Goal: Transaction & Acquisition: Obtain resource

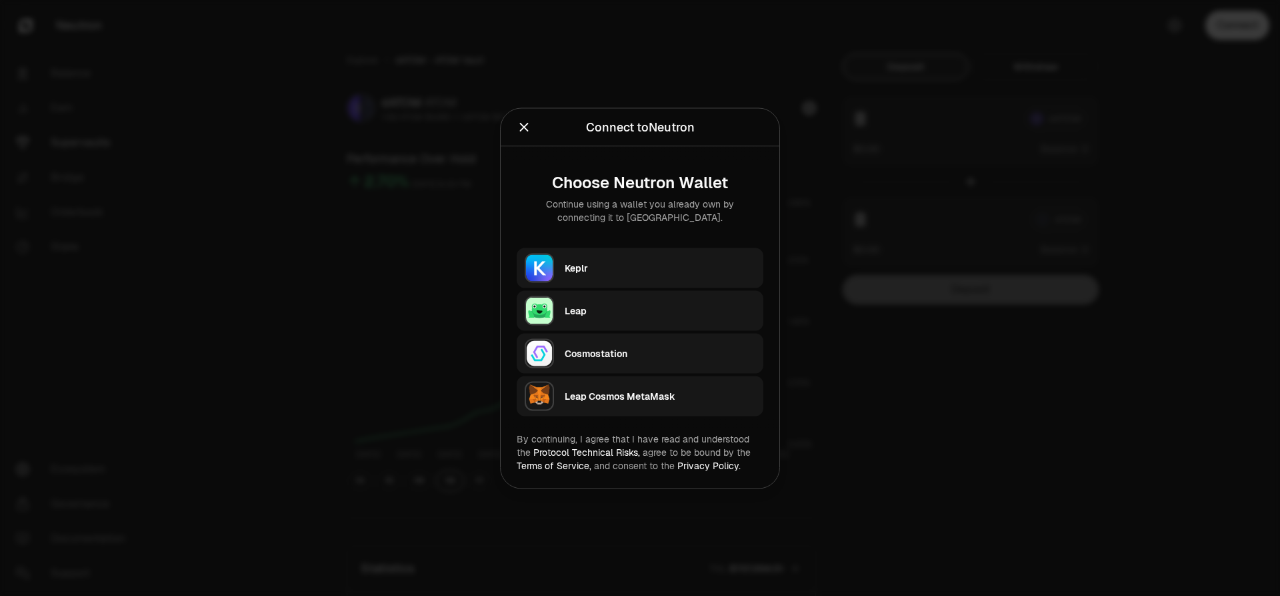
click at [611, 259] on div "Keplr" at bounding box center [660, 267] width 191 height 20
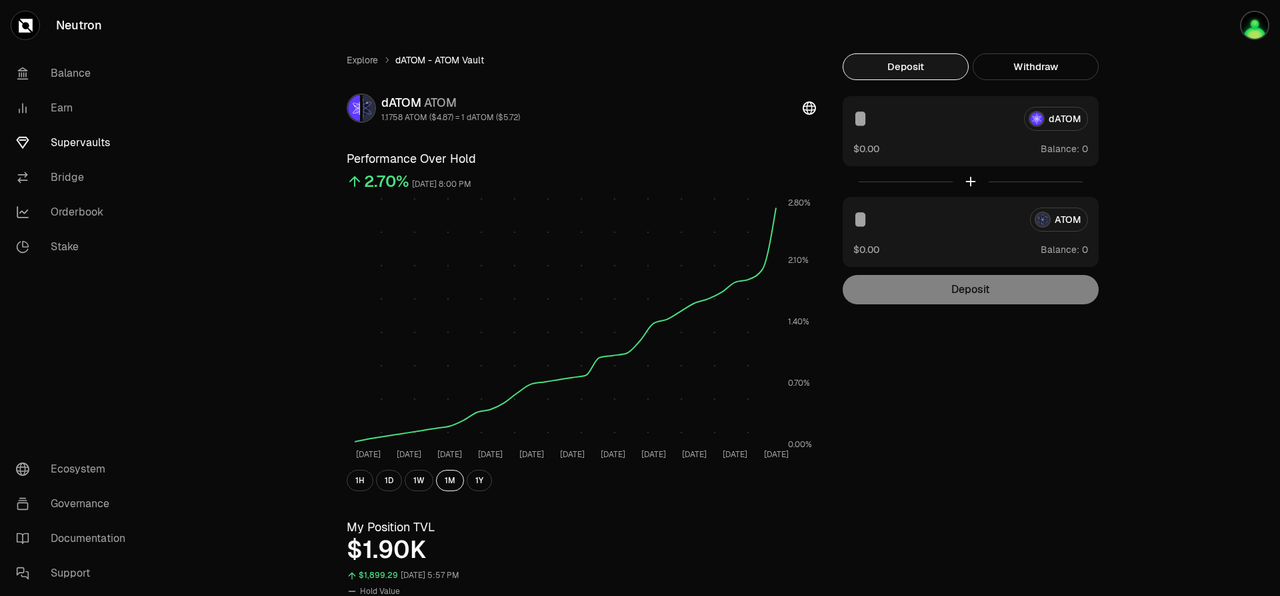
click at [84, 133] on link "Supervaults" at bounding box center [74, 142] width 139 height 35
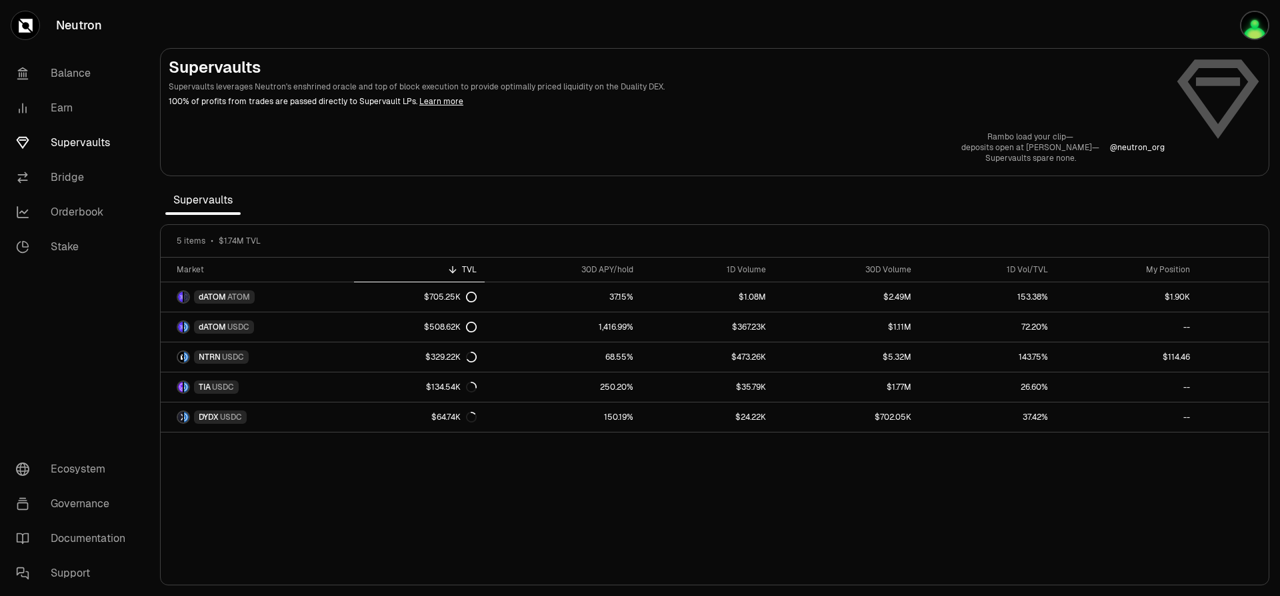
click at [812, 45] on section "Supervaults Supervaults leverages Neutron's enshrined oracle and top of block e…" at bounding box center [714, 298] width 1131 height 596
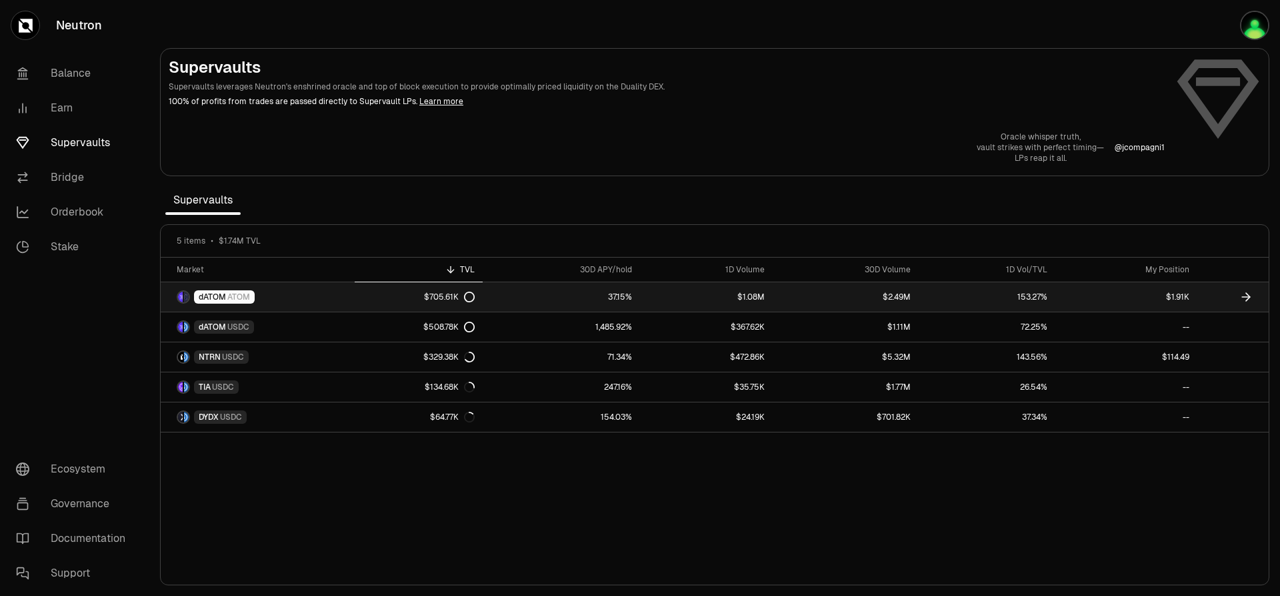
drag, startPoint x: 223, startPoint y: 304, endPoint x: 239, endPoint y: 303, distance: 15.4
click at [224, 303] on link "dATOM ATOM" at bounding box center [258, 296] width 194 height 29
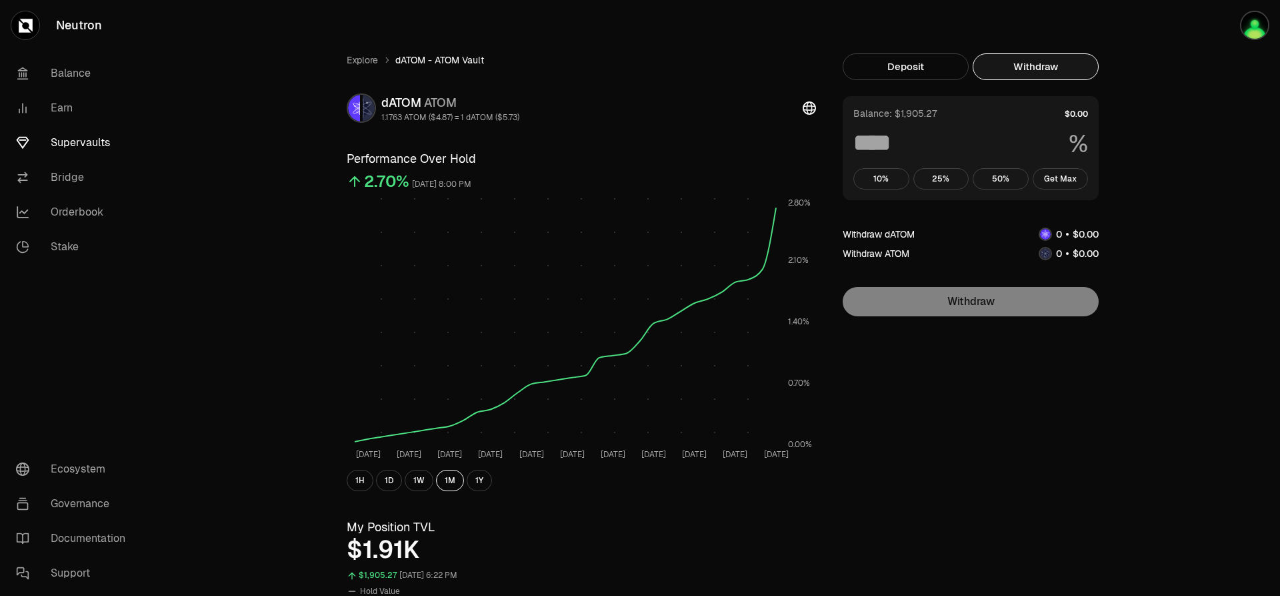
click at [1029, 73] on button "Withdraw" at bounding box center [1036, 66] width 126 height 27
click at [1060, 179] on button "Get Max" at bounding box center [1061, 178] width 56 height 21
type input "***"
